Goal: Task Accomplishment & Management: Use online tool/utility

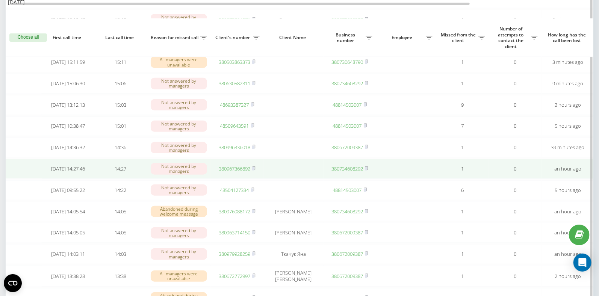
scroll to position [87, 0]
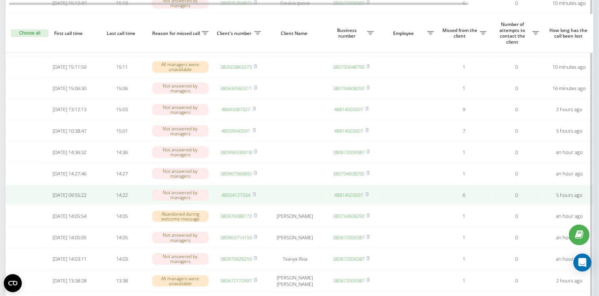
scroll to position [129, 0]
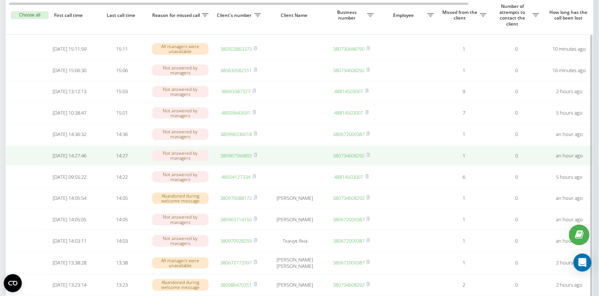
click at [241, 159] on link "380967366892" at bounding box center [236, 155] width 32 height 7
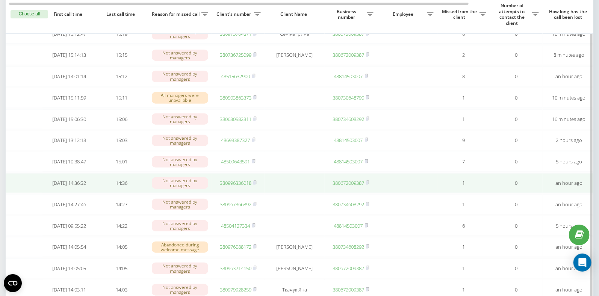
scroll to position [0, 0]
click at [230, 186] on link "380996336018" at bounding box center [236, 183] width 32 height 7
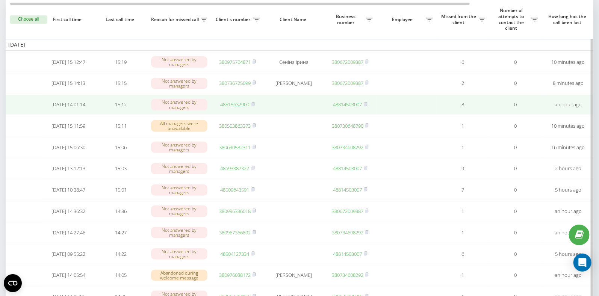
scroll to position [0, 2]
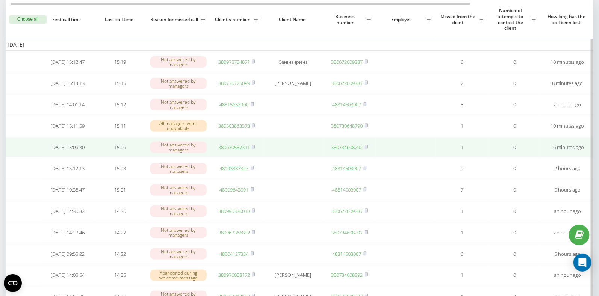
click at [241, 149] on link "380630582311" at bounding box center [234, 147] width 32 height 7
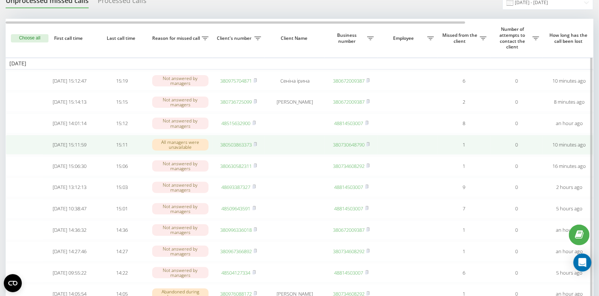
scroll to position [33, 0]
click at [230, 148] on link "380503863373" at bounding box center [236, 145] width 32 height 7
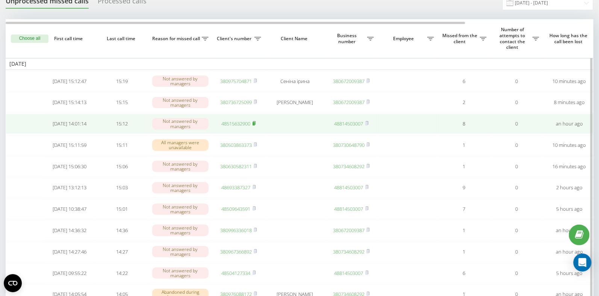
click at [254, 125] on rect at bounding box center [254, 123] width 2 height 3
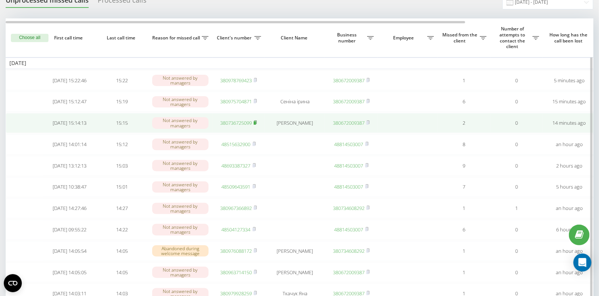
click at [256, 124] on rect at bounding box center [255, 122] width 2 height 3
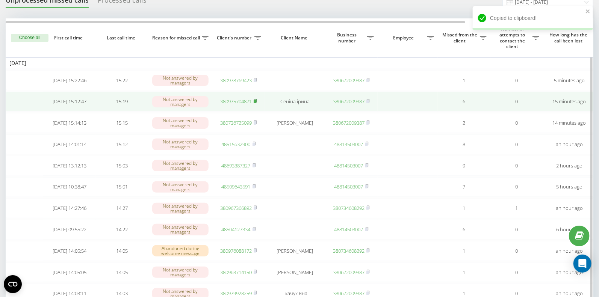
click at [257, 103] on icon at bounding box center [255, 100] width 3 height 3
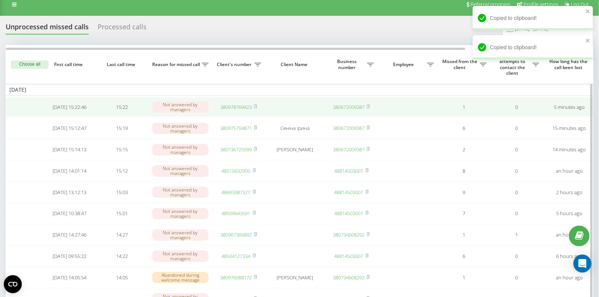
scroll to position [4, 0]
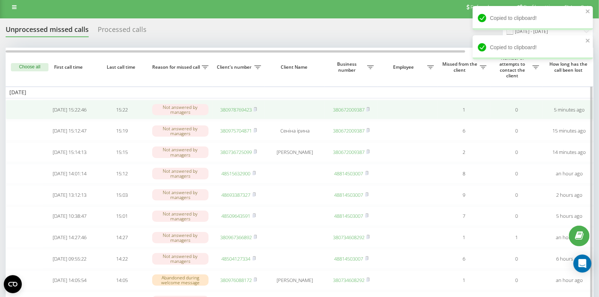
click at [239, 111] on link "380978769423" at bounding box center [236, 109] width 32 height 7
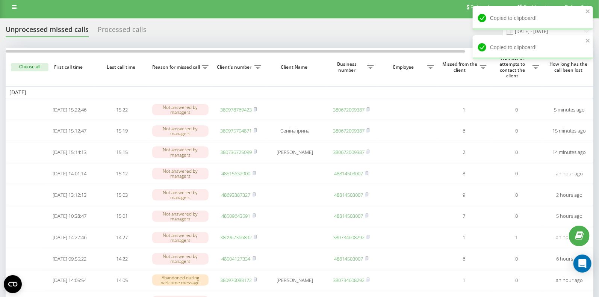
scroll to position [0, 0]
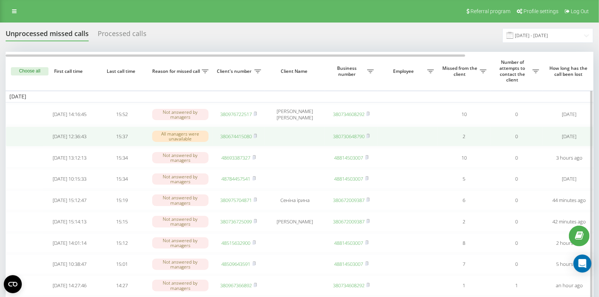
click at [236, 137] on link "380674415080" at bounding box center [236, 136] width 32 height 7
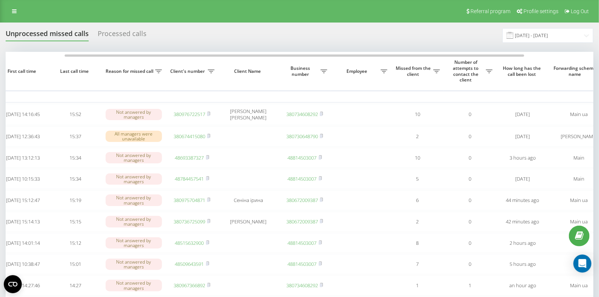
scroll to position [0, 61]
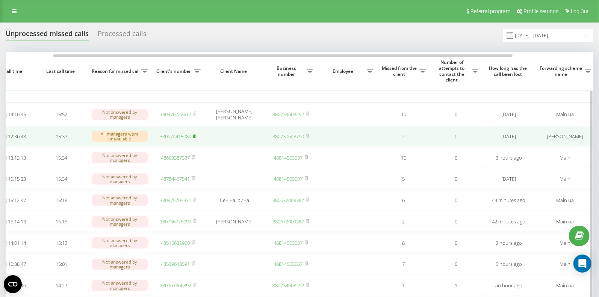
click at [195, 136] on rect at bounding box center [194, 136] width 2 height 3
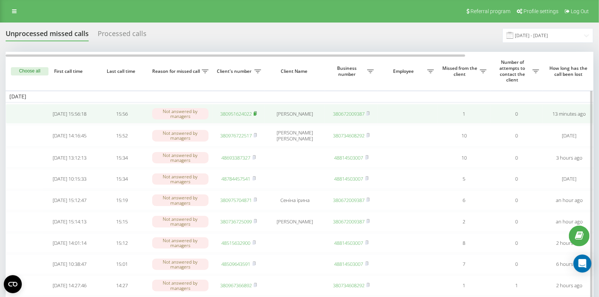
click at [256, 113] on rect at bounding box center [255, 113] width 2 height 3
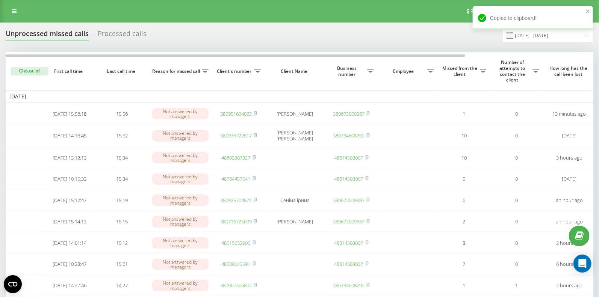
drag, startPoint x: 256, startPoint y: 114, endPoint x: 207, endPoint y: 9, distance: 115.9
click at [256, 113] on rect at bounding box center [255, 113] width 2 height 3
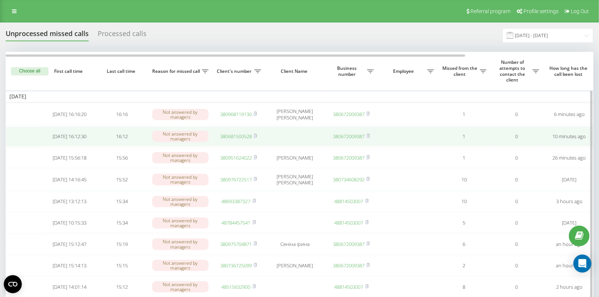
click at [237, 136] on link "380681500528" at bounding box center [236, 136] width 32 height 7
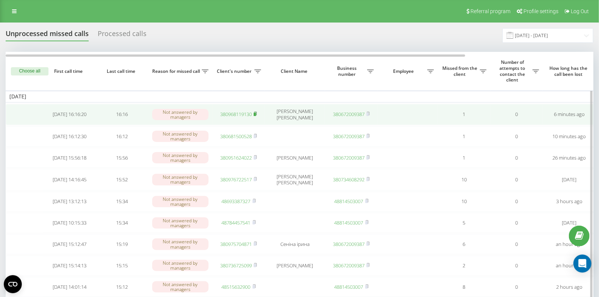
click at [256, 114] on rect at bounding box center [255, 114] width 2 height 3
